Goal: Transaction & Acquisition: Purchase product/service

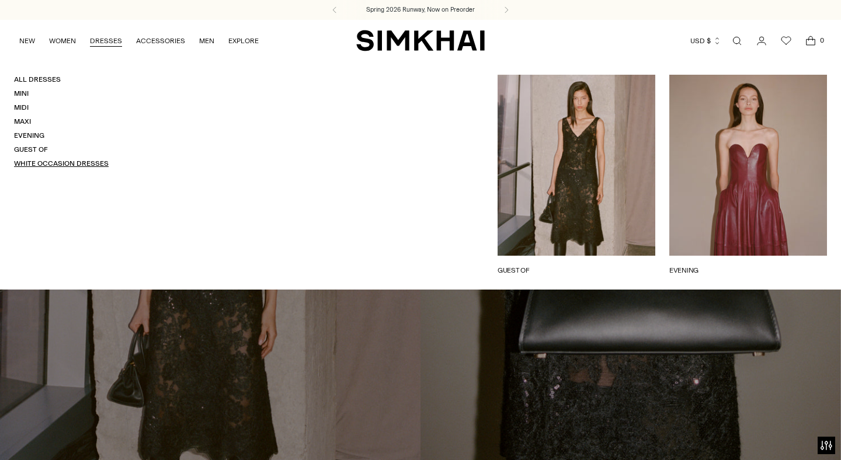
click at [84, 164] on link "White Occasion Dresses" at bounding box center [61, 163] width 95 height 8
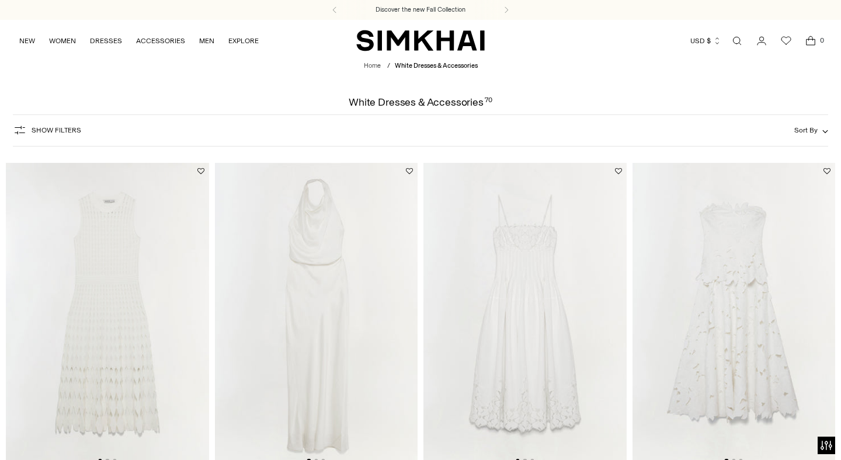
scroll to position [115, 0]
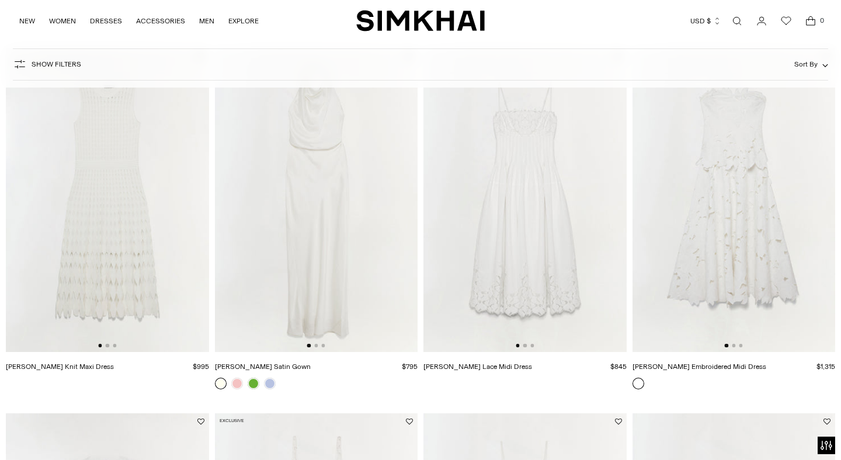
click at [342, 163] on img at bounding box center [316, 200] width 203 height 304
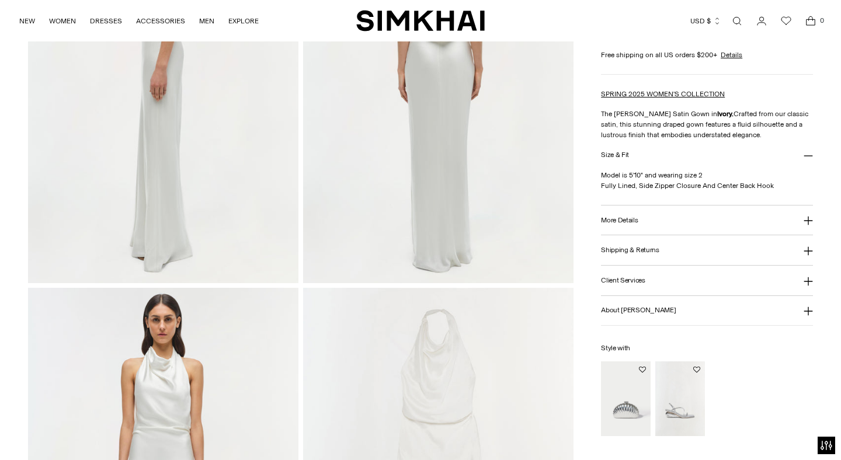
scroll to position [809, 0]
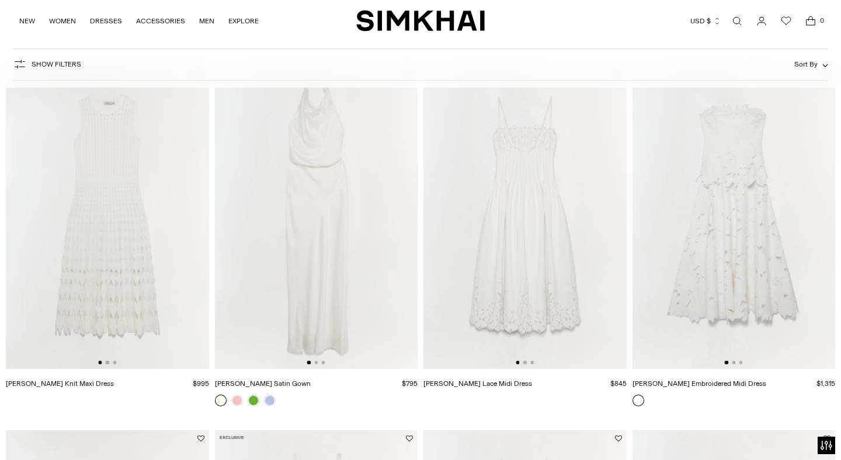
scroll to position [100, 0]
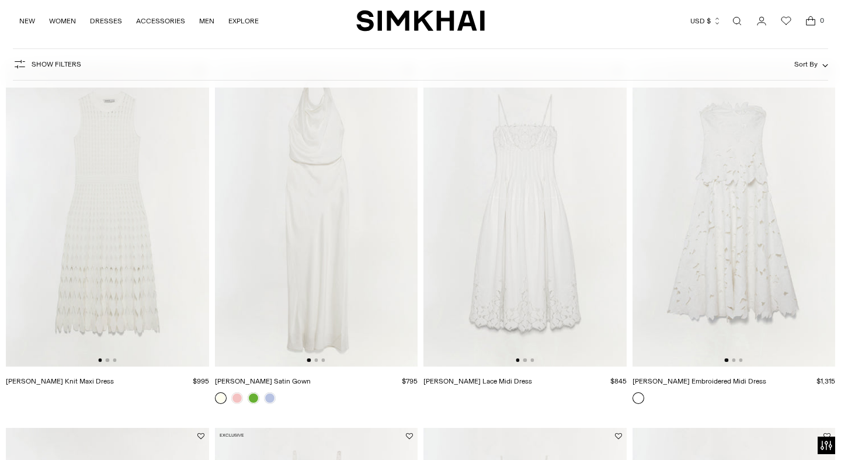
click at [735, 237] on img at bounding box center [733, 214] width 203 height 304
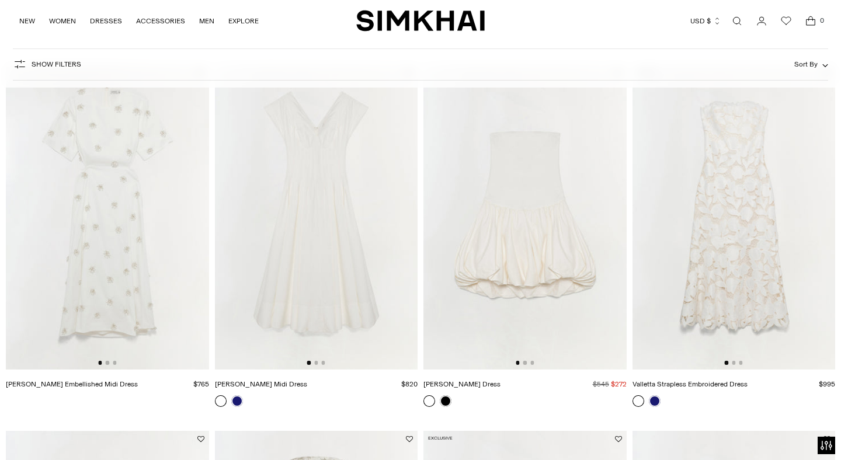
scroll to position [0, 0]
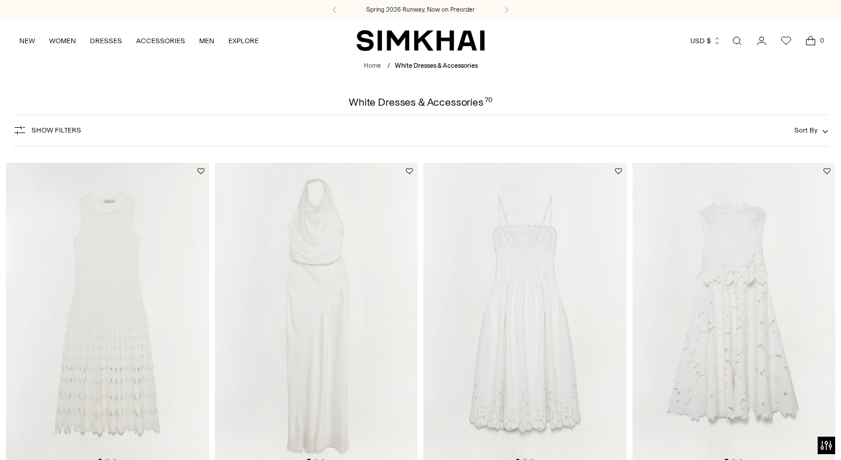
click at [799, 129] on span "Sort By" at bounding box center [805, 130] width 23 height 8
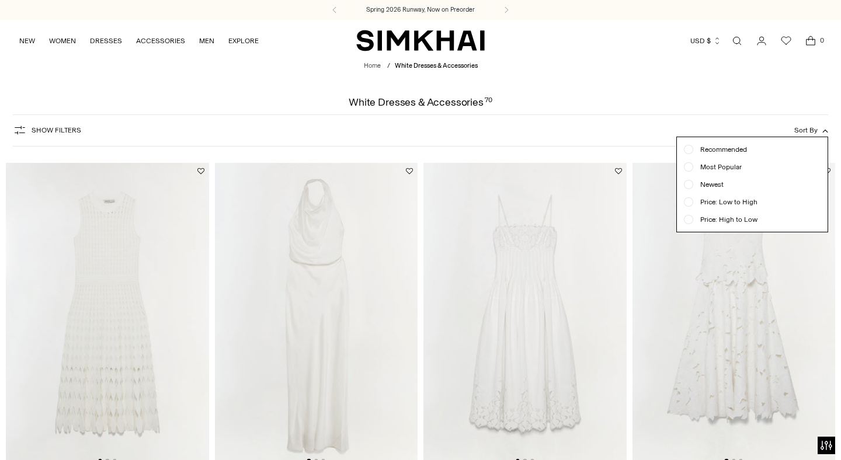
click at [721, 205] on span "Price: Low to High" at bounding box center [725, 202] width 64 height 11
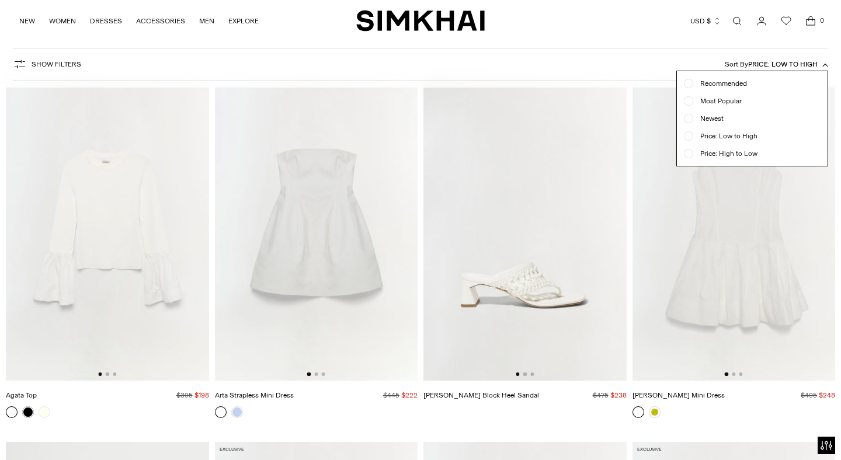
scroll to position [86, 0]
click at [551, 68] on div "Show Filters Show Filters Sort By Price: Low to High Recommended Most Popular N…" at bounding box center [421, 64] width 816 height 32
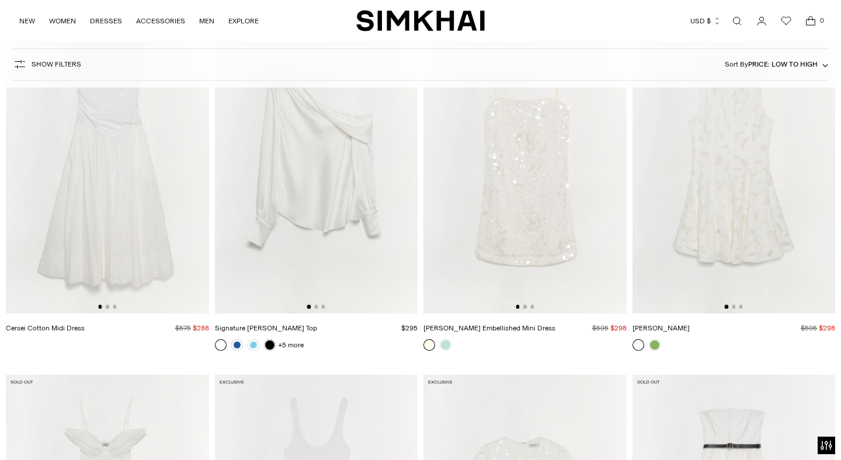
scroll to position [886, 0]
click at [719, 198] on img at bounding box center [733, 160] width 203 height 304
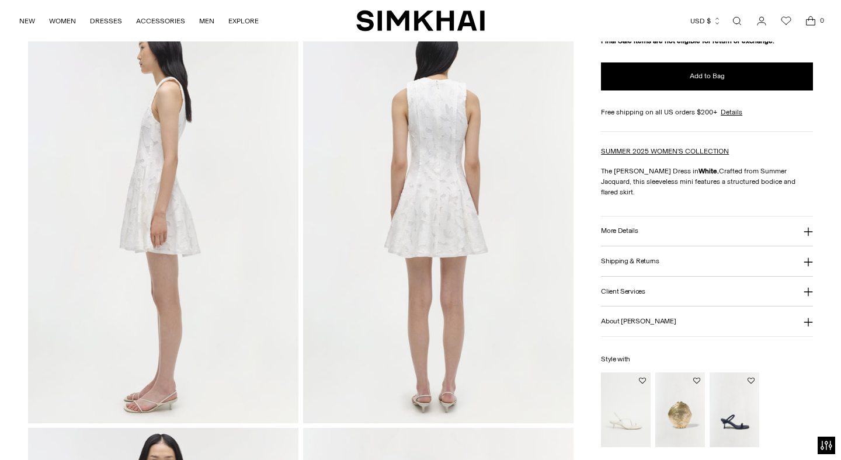
scroll to position [478, 0]
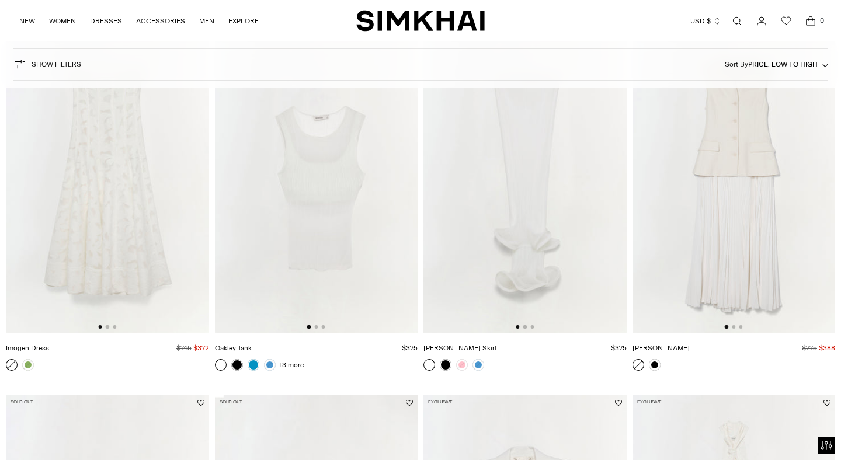
scroll to position [1619, 0]
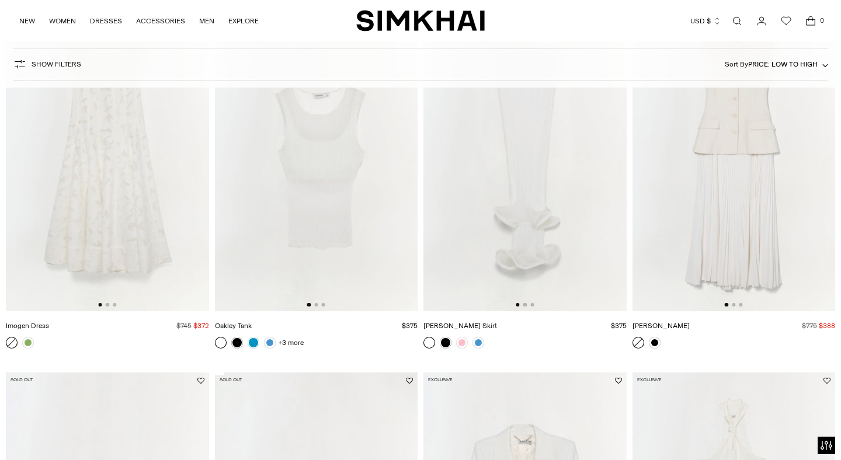
click at [70, 219] on img at bounding box center [107, 159] width 203 height 304
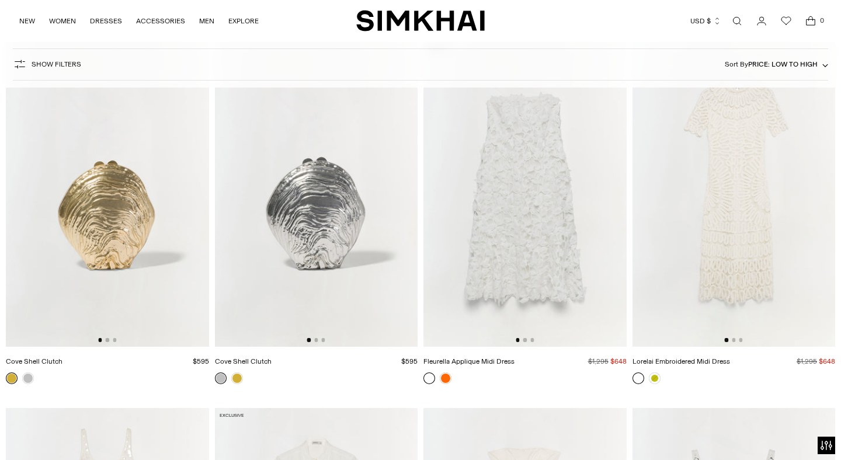
scroll to position [3800, 0]
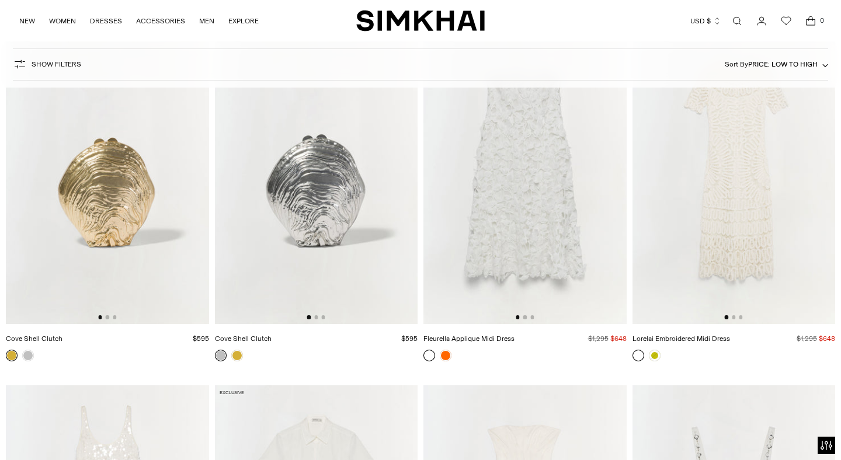
click at [509, 229] on img at bounding box center [524, 171] width 203 height 304
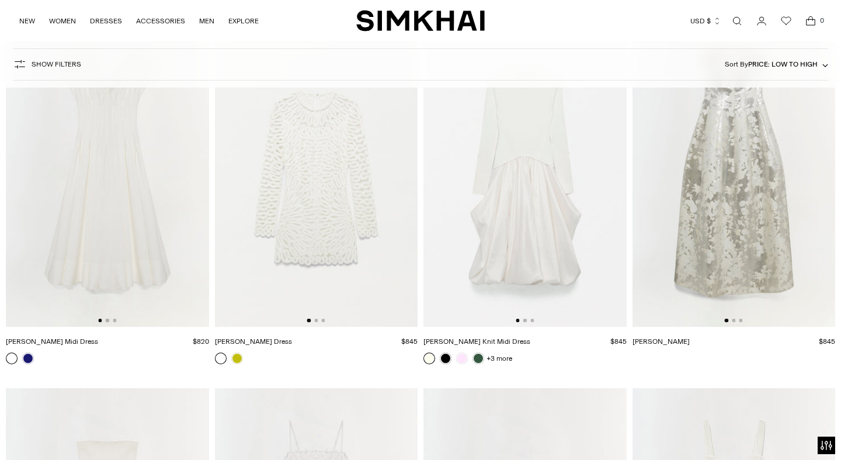
scroll to position [4927, 0]
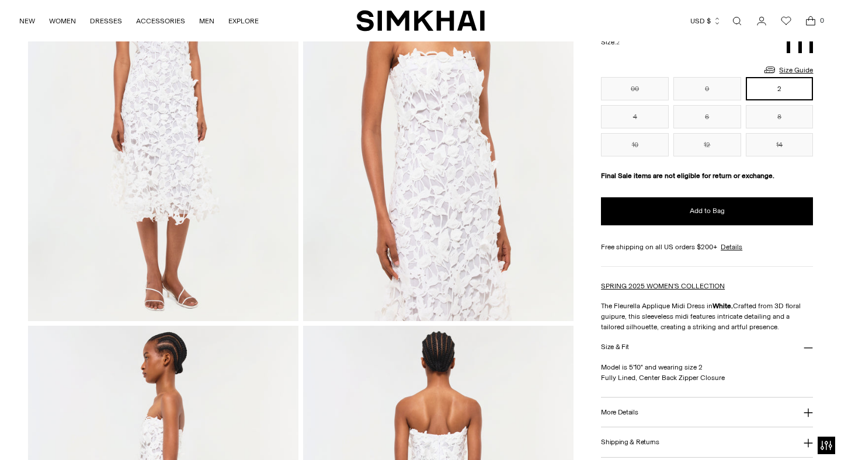
scroll to position [169, 0]
